Goal: Use online tool/utility: Utilize a website feature to perform a specific function

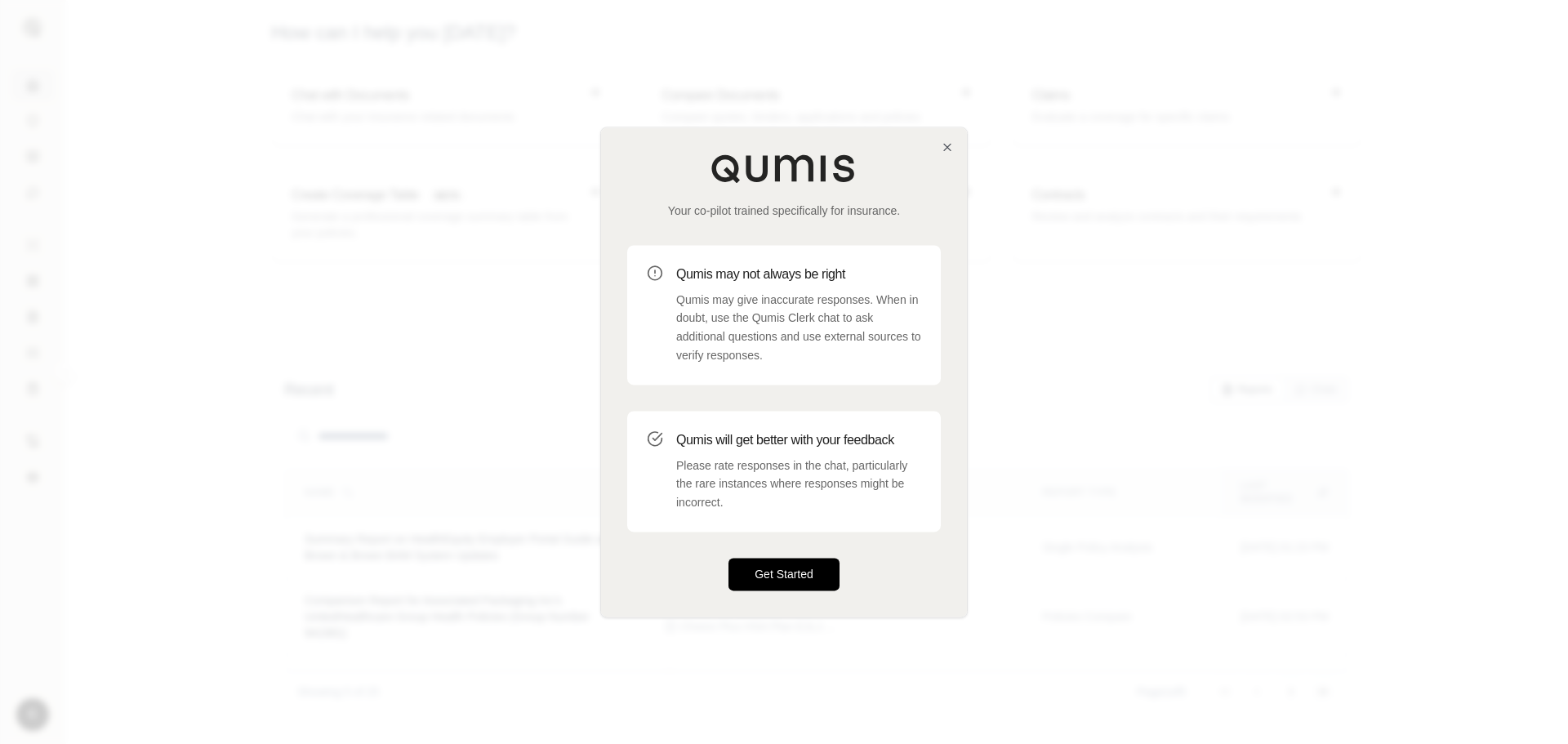
click at [786, 564] on button "Get Started" at bounding box center [784, 574] width 111 height 33
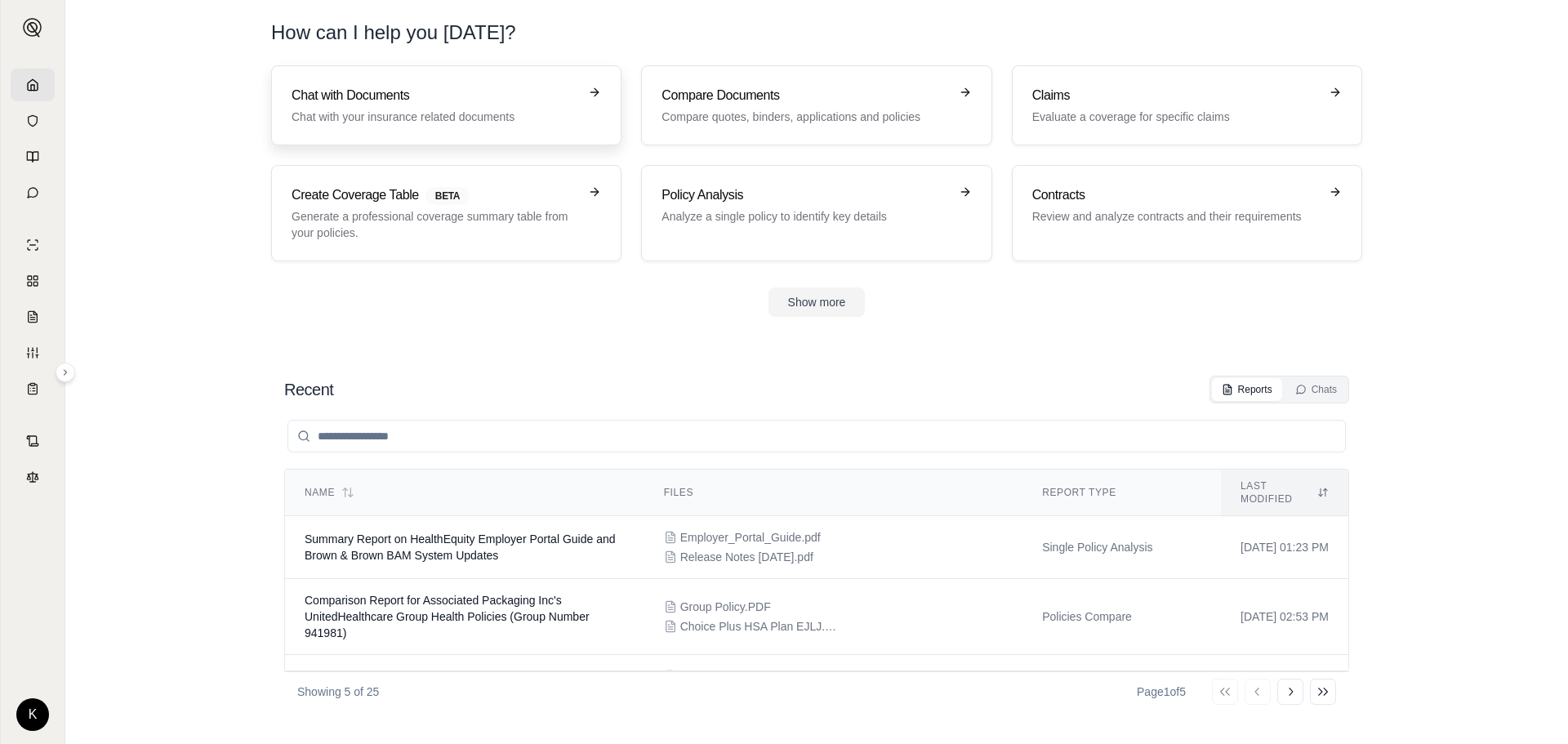
click at [442, 108] on div "Chat with Documents Chat with your insurance related documents" at bounding box center [434, 106] width 286 height 40
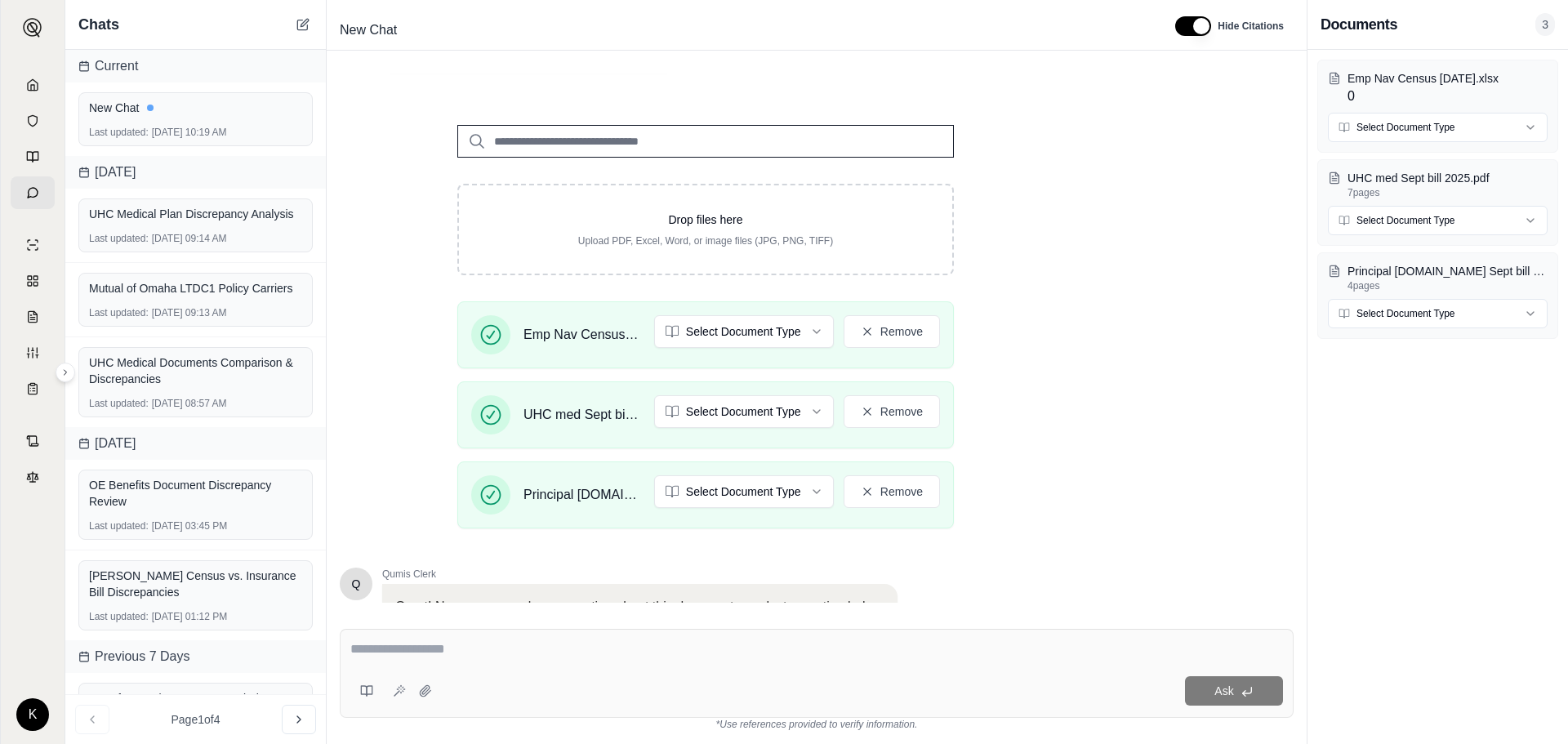
scroll to position [245, 0]
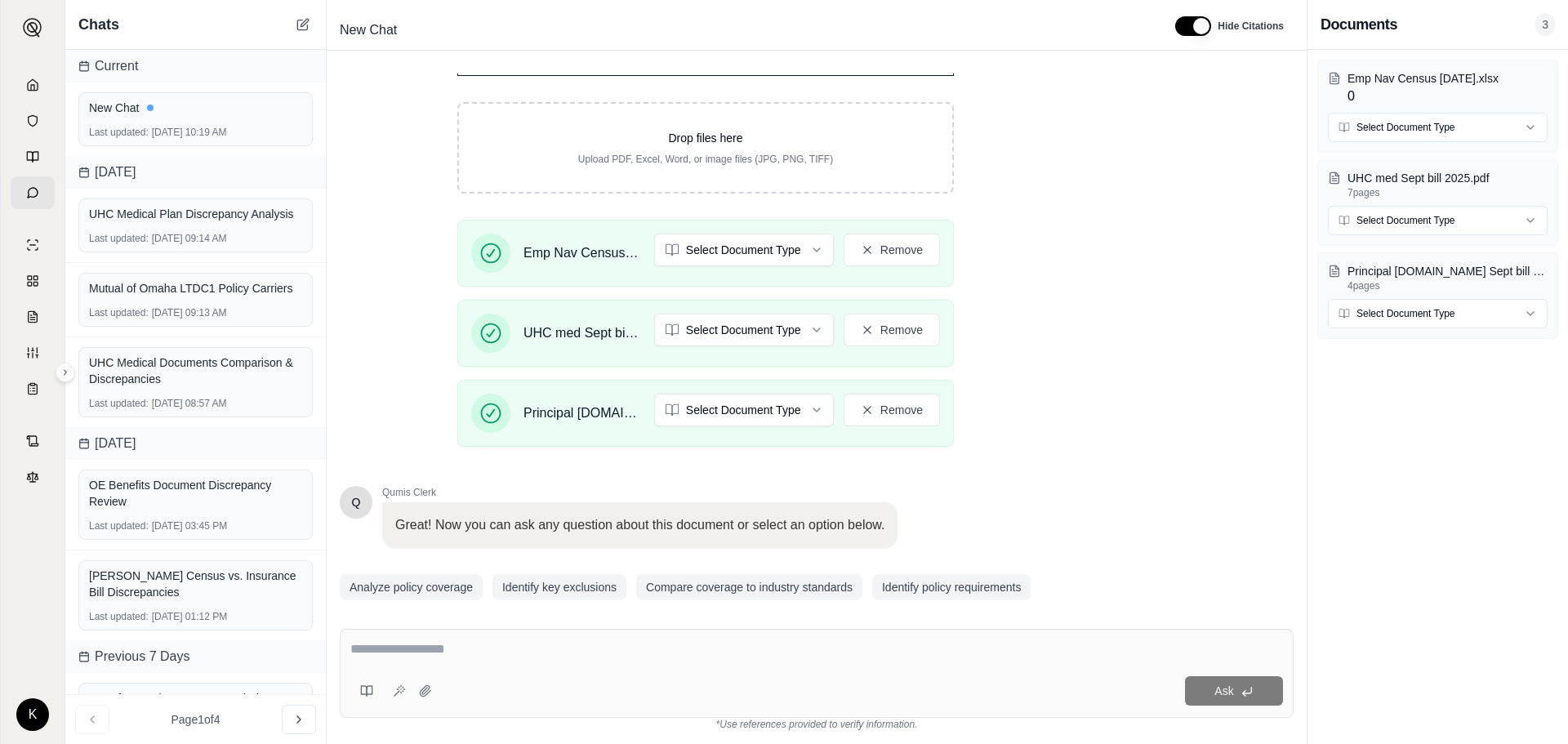
click at [413, 649] on textarea at bounding box center [817, 649] width 933 height 20
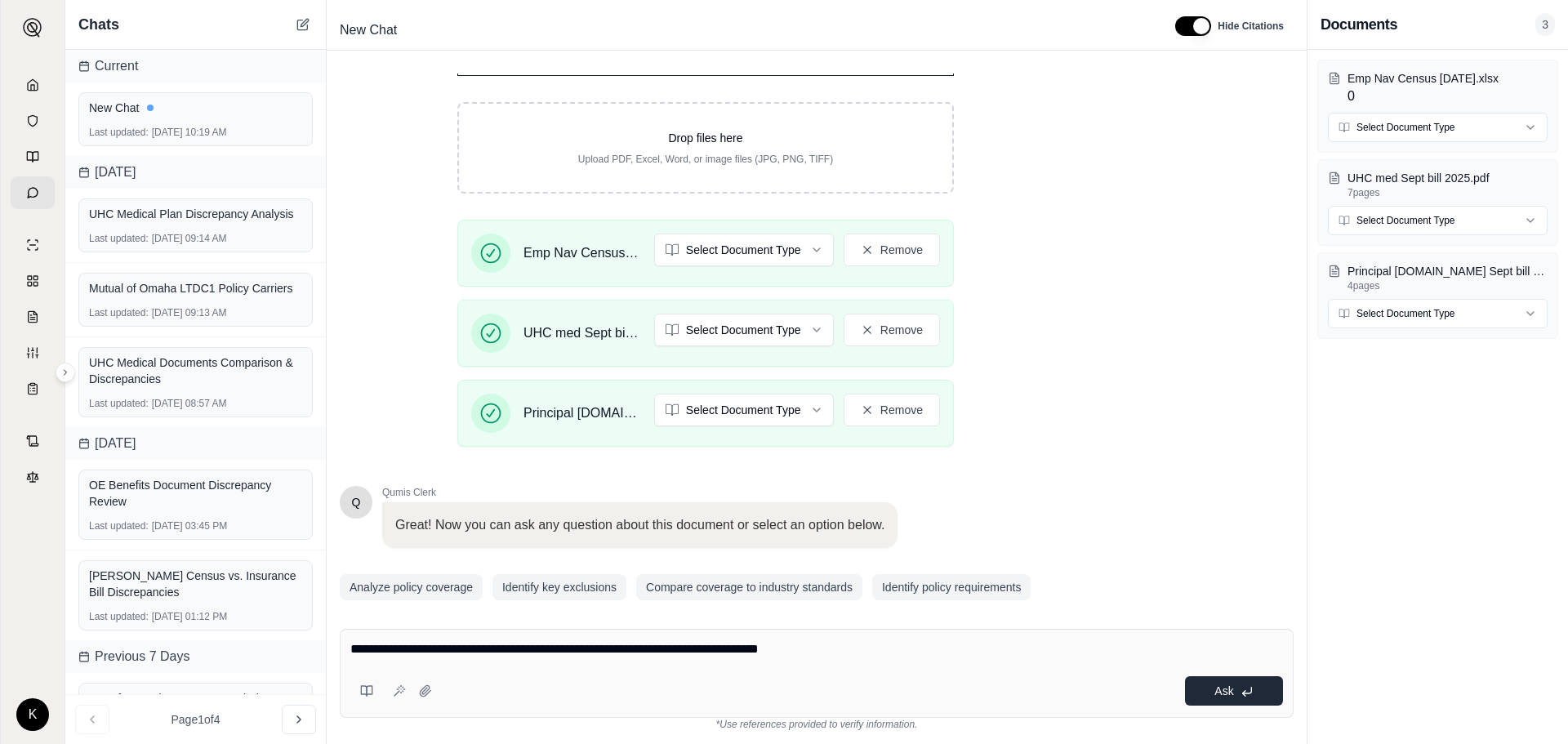
type textarea "**********"
click at [1235, 690] on button "Ask" at bounding box center [1234, 691] width 98 height 30
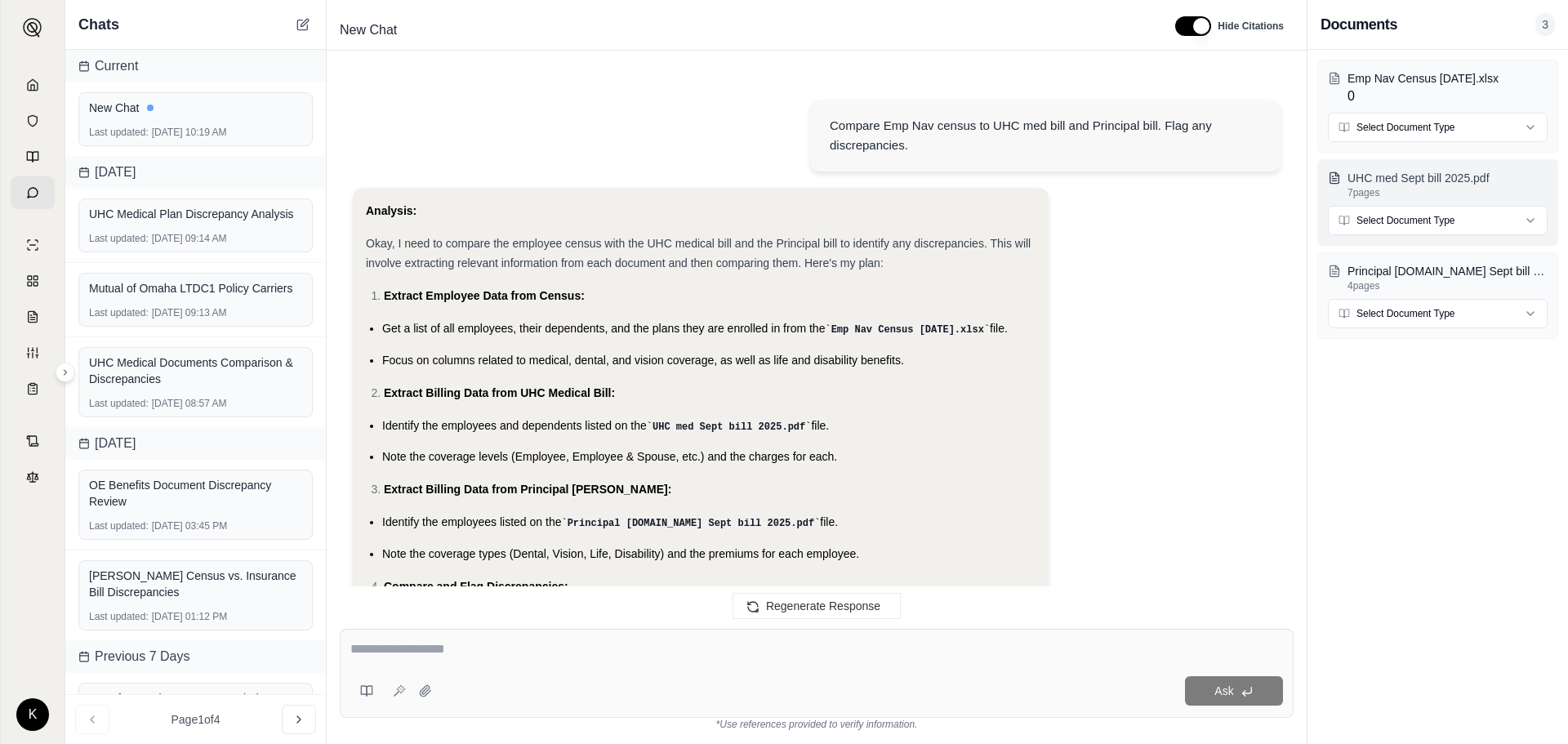
scroll to position [5852, 0]
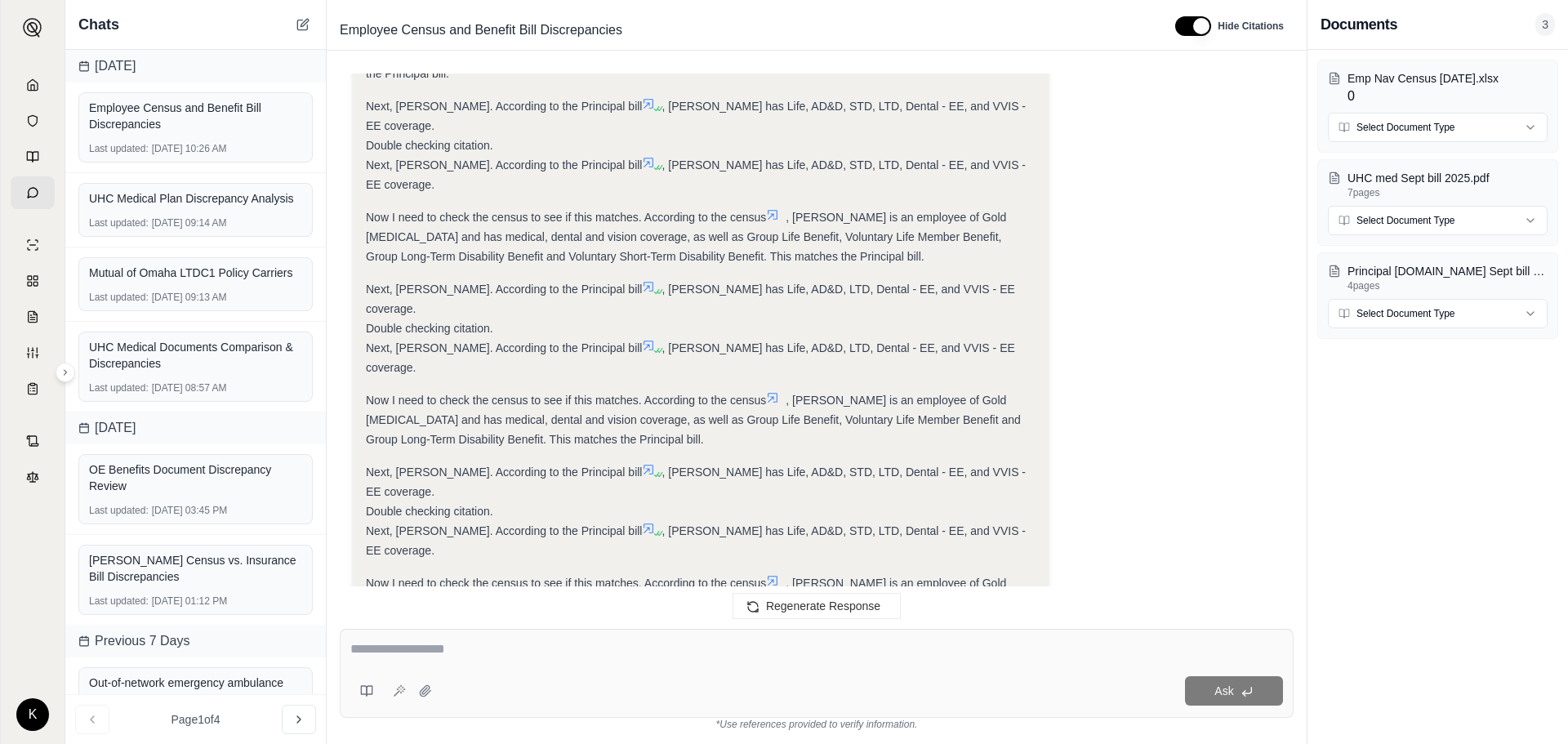
click at [426, 656] on textarea at bounding box center [817, 649] width 933 height 20
type textarea "**********"
click at [1223, 688] on span "Ask" at bounding box center [1224, 690] width 19 height 13
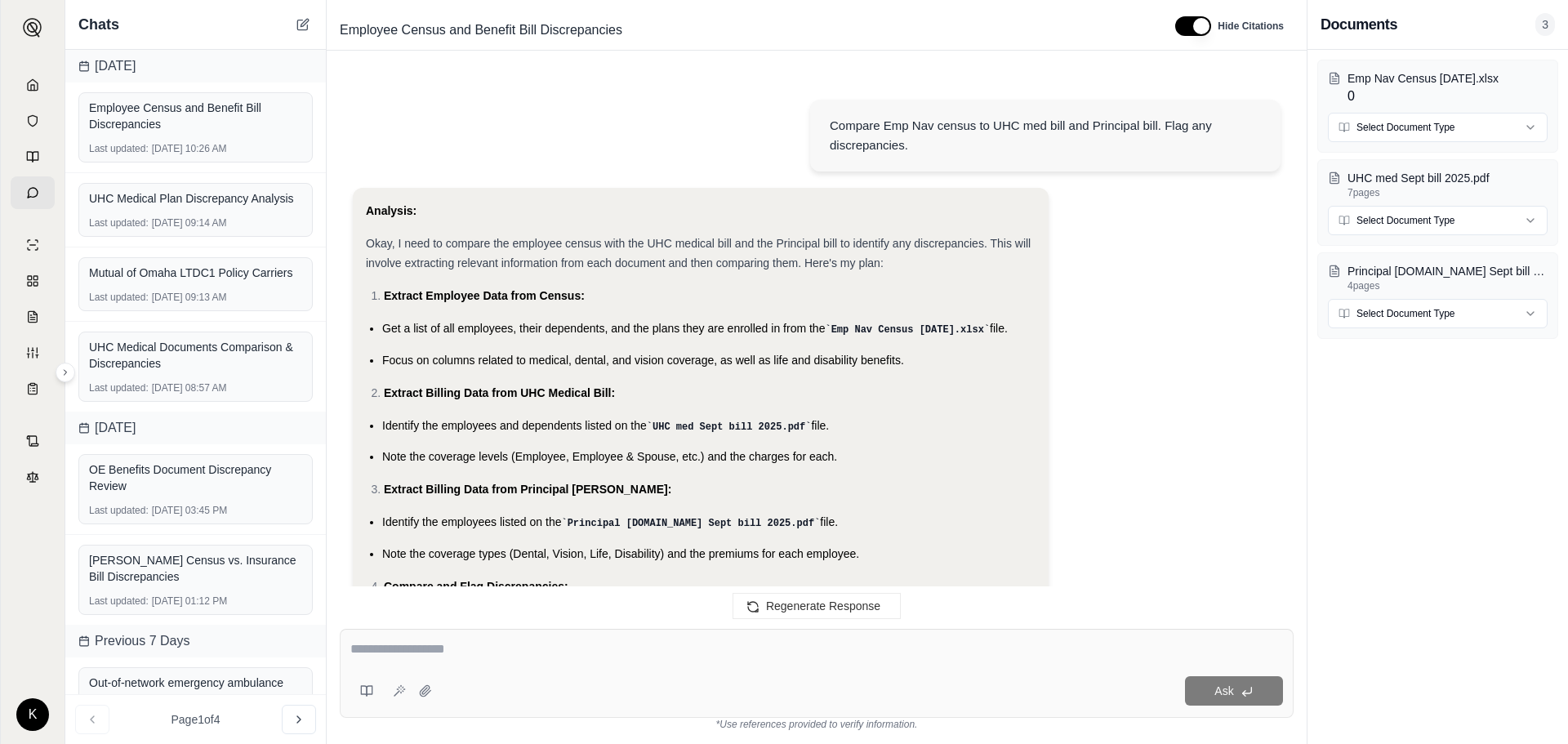
scroll to position [7330, 0]
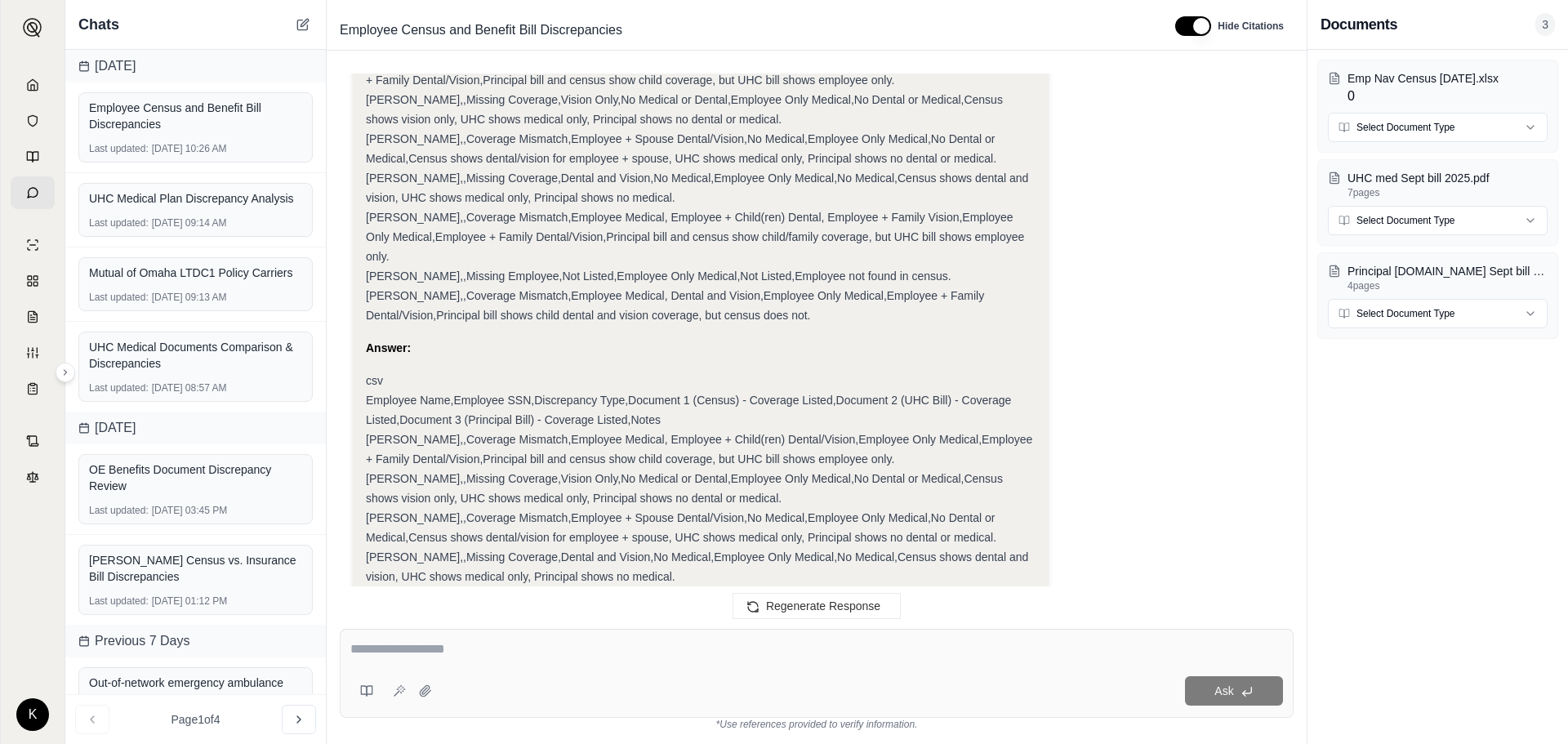
drag, startPoint x: 368, startPoint y: 268, endPoint x: 496, endPoint y: 285, distance: 129.1
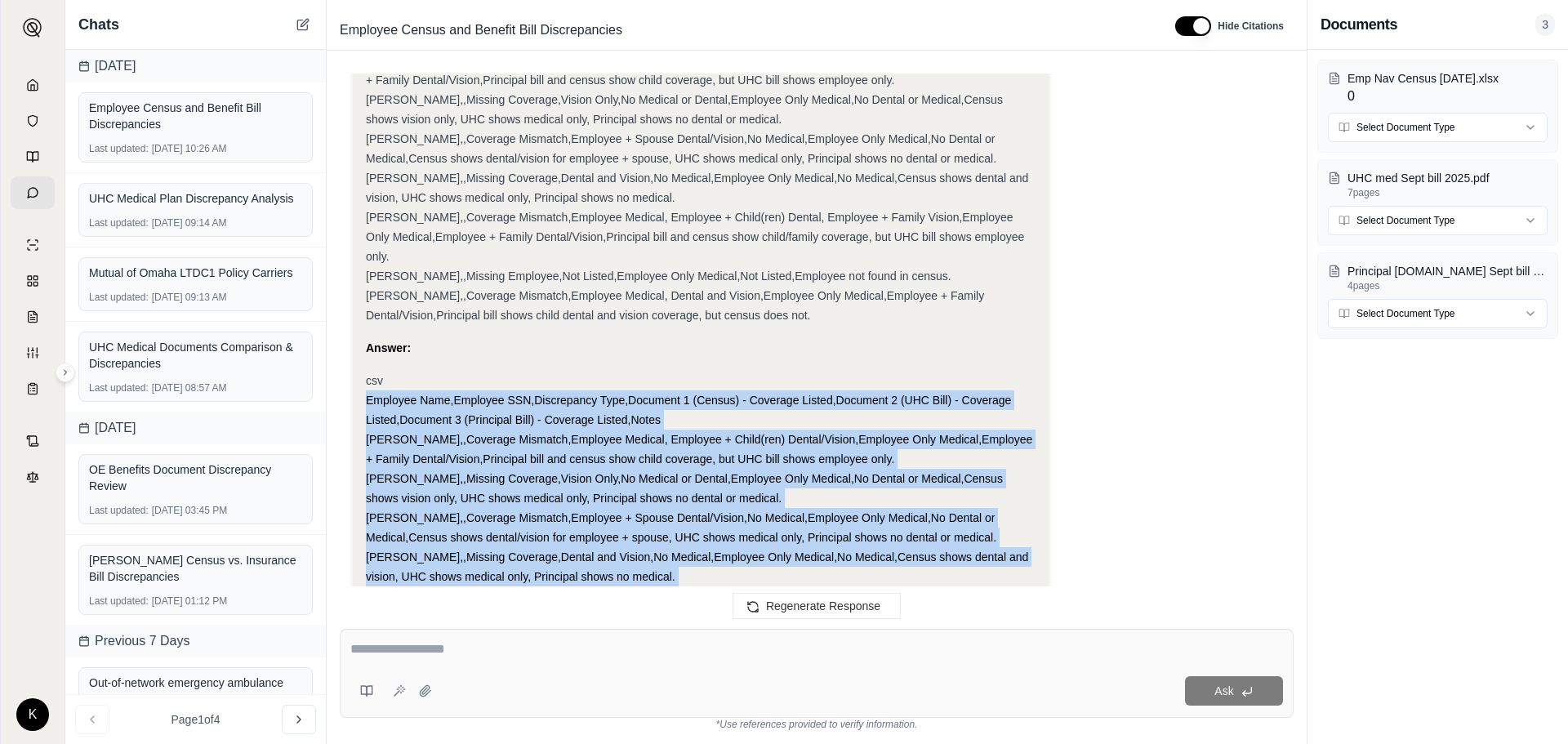
drag, startPoint x: 366, startPoint y: 219, endPoint x: 914, endPoint y: 506, distance: 618.6
click at [914, 506] on div "Analysis: Okay, I need to create a CSV report of the discrepancies I found in t…" at bounding box center [701, 41] width 670 height 1350
copy div "Employee Name,Employee SSN,Discrepancy Type,Document 1 (Census) - Coverage List…"
